Goal: Task Accomplishment & Management: Use online tool/utility

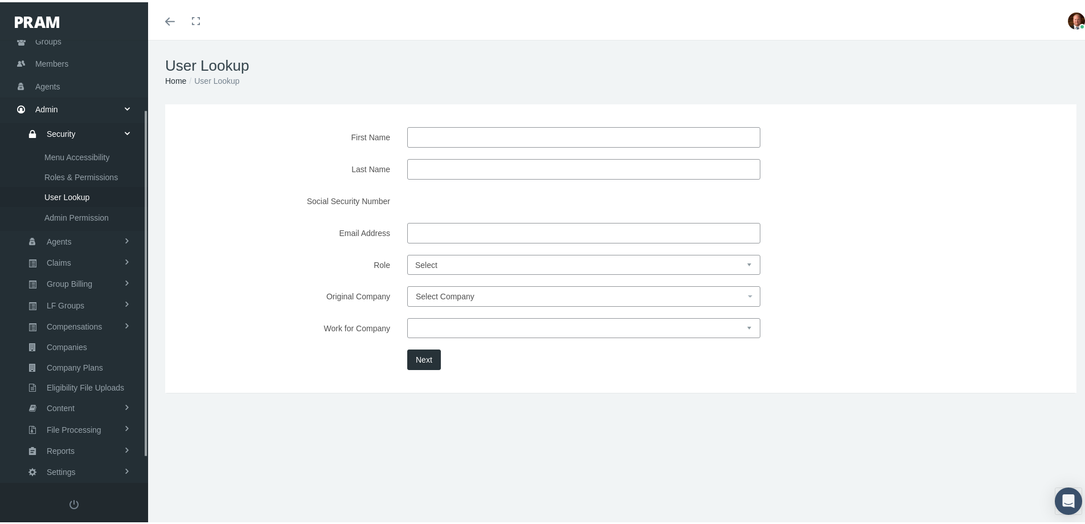
scroll to position [120, 0]
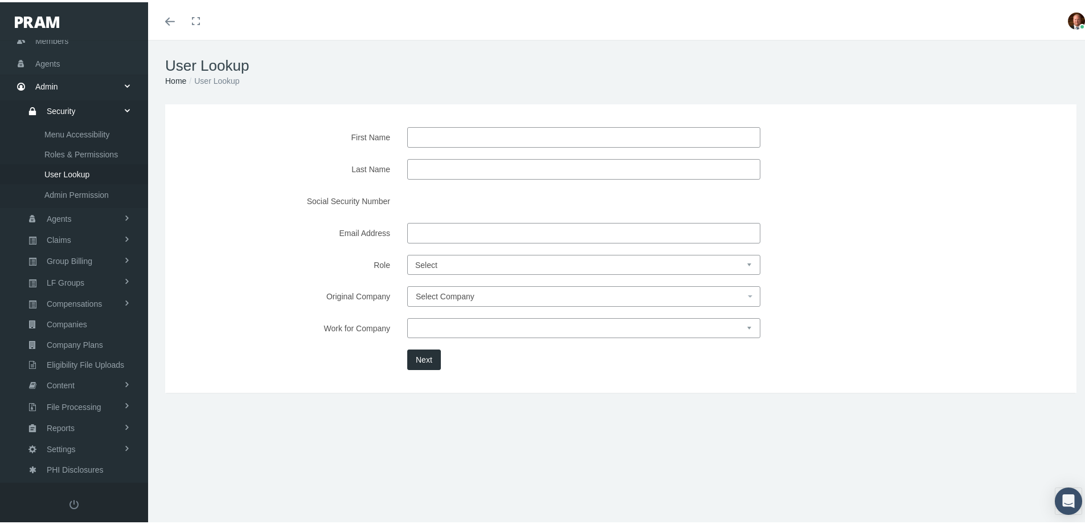
click at [446, 165] on input "Last Name" at bounding box center [583, 167] width 353 height 21
type input "kreszl"
click at [418, 364] on button "Next" at bounding box center [424, 357] width 34 height 21
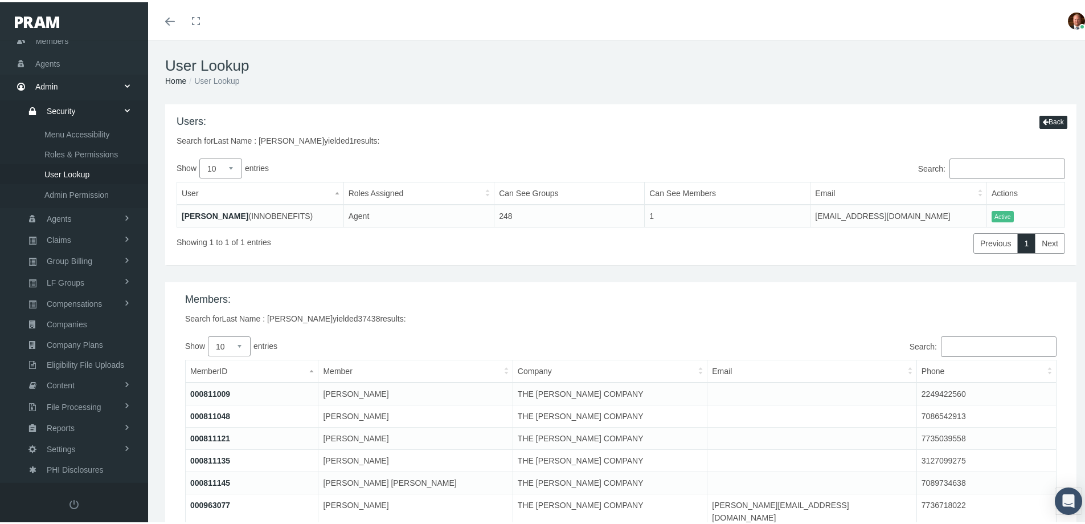
click at [203, 210] on link "[PERSON_NAME]" at bounding box center [215, 213] width 67 height 9
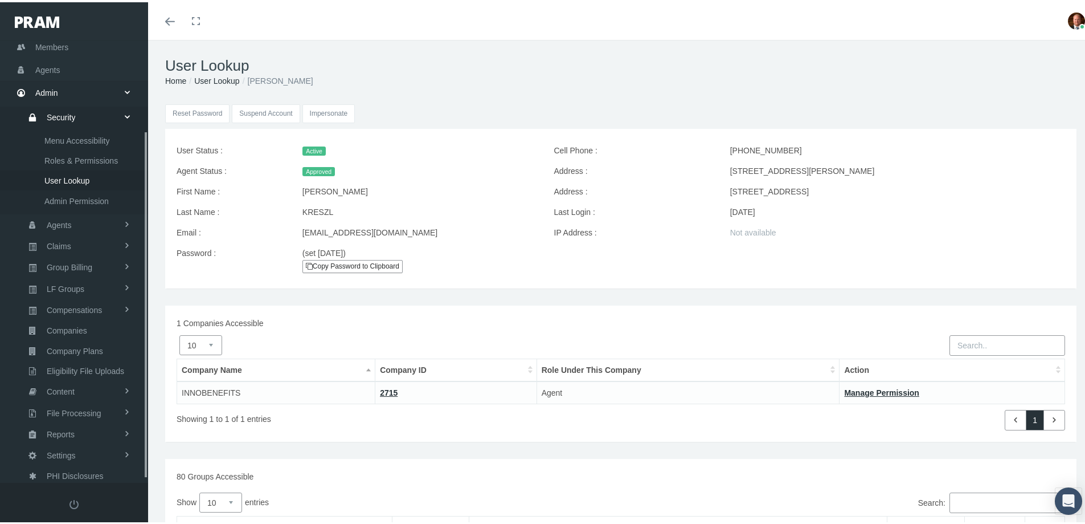
scroll to position [120, 0]
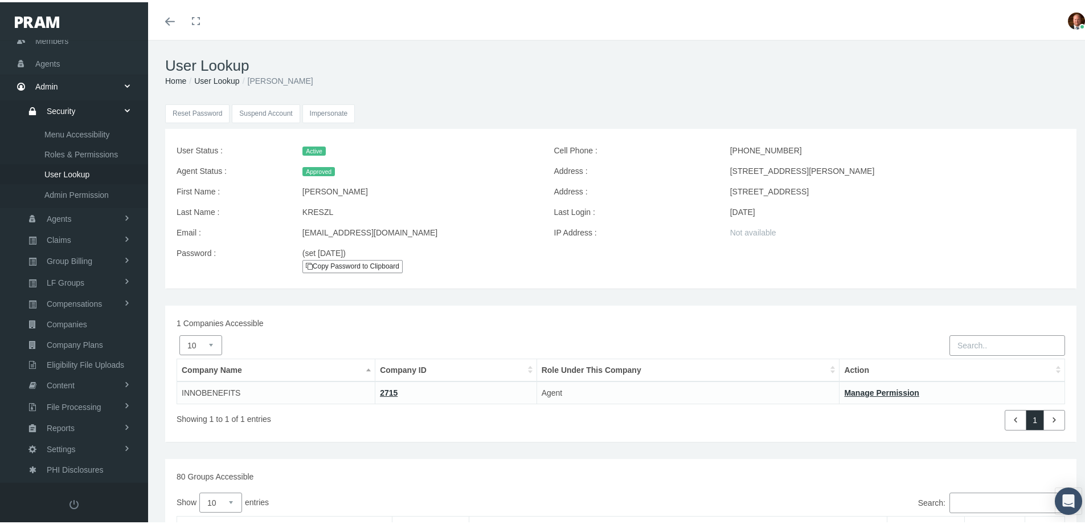
click at [320, 116] on input "Impersonate" at bounding box center [329, 111] width 53 height 19
